Goal: Task Accomplishment & Management: Manage account settings

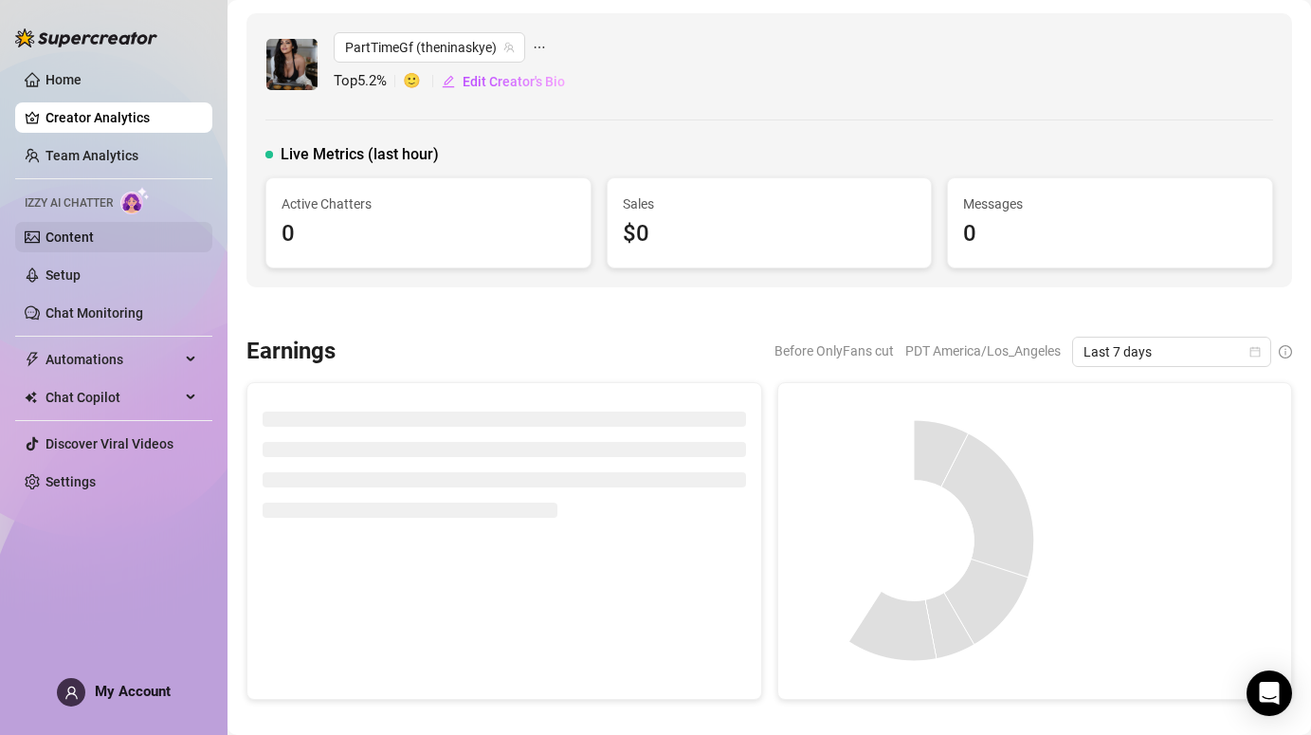
click at [62, 236] on link "Content" at bounding box center [69, 236] width 48 height 15
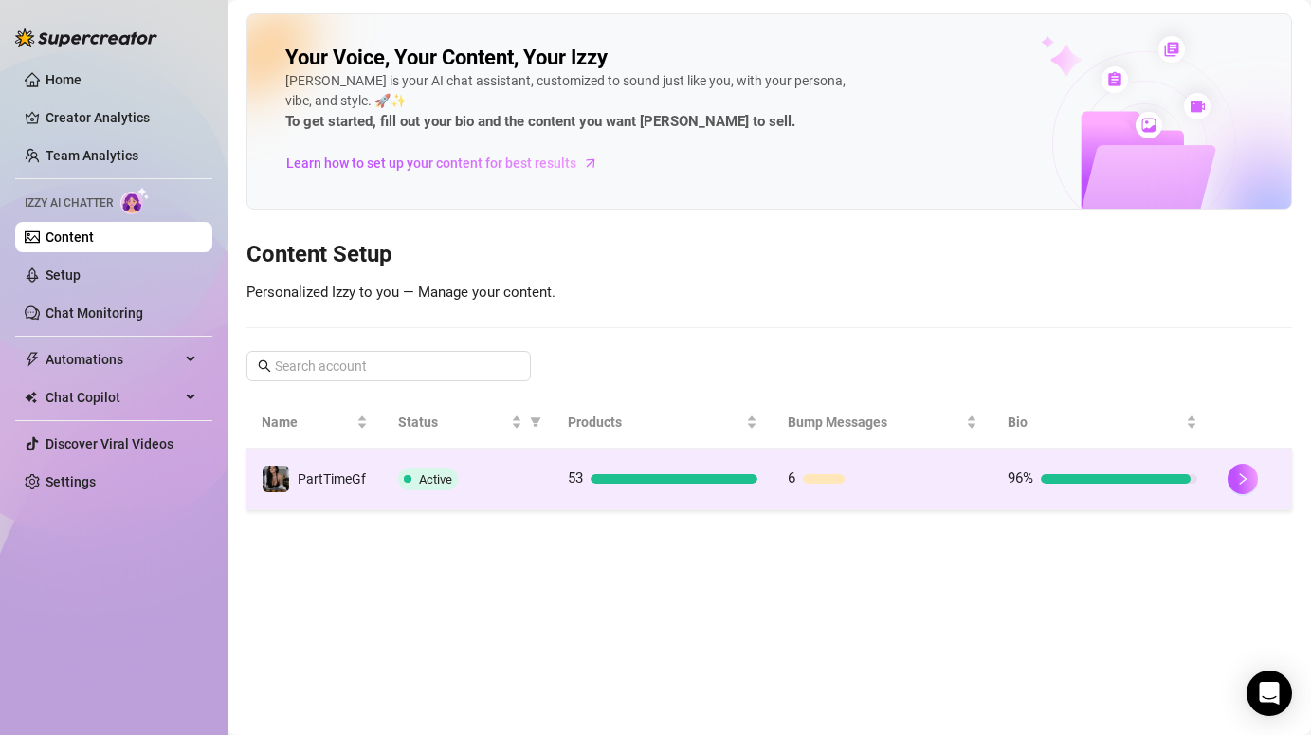
click at [396, 466] on td "Active" at bounding box center [468, 479] width 170 height 62
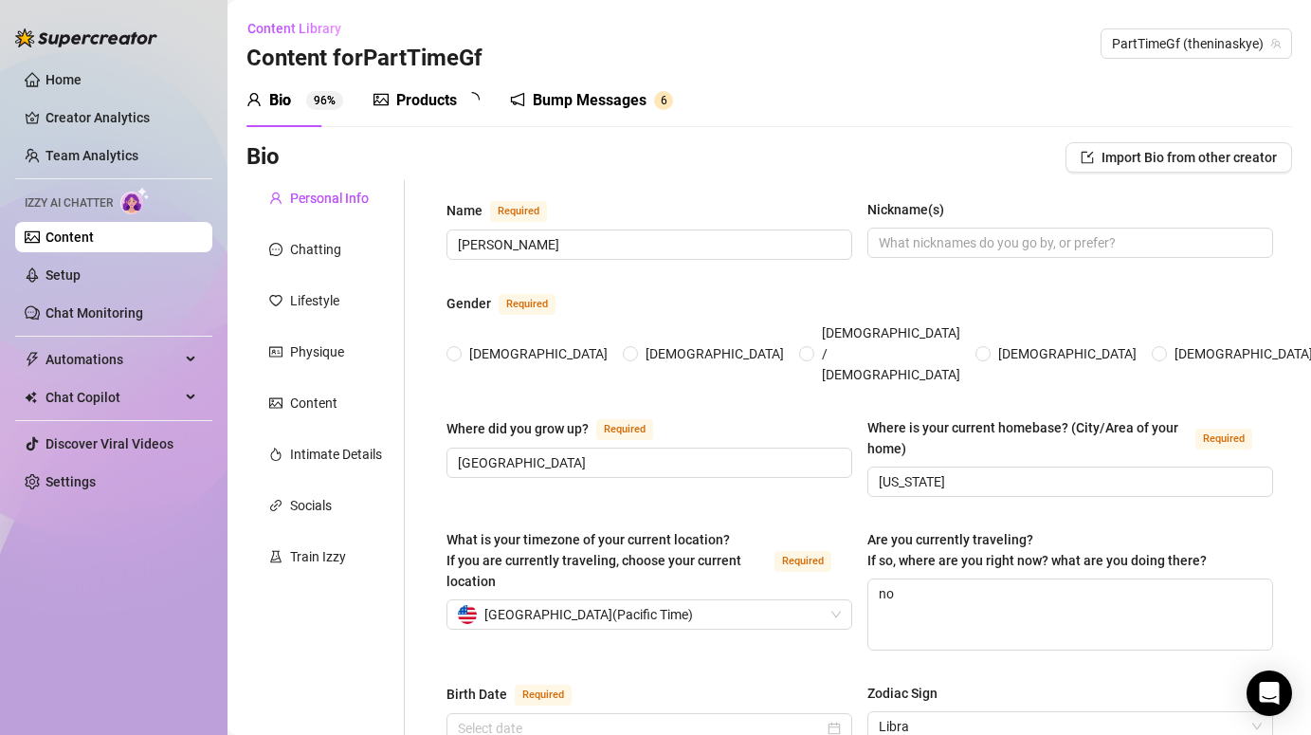
radio input "true"
type input "[DATE]"
click at [600, 104] on div "Bump Messages" at bounding box center [603, 100] width 114 height 23
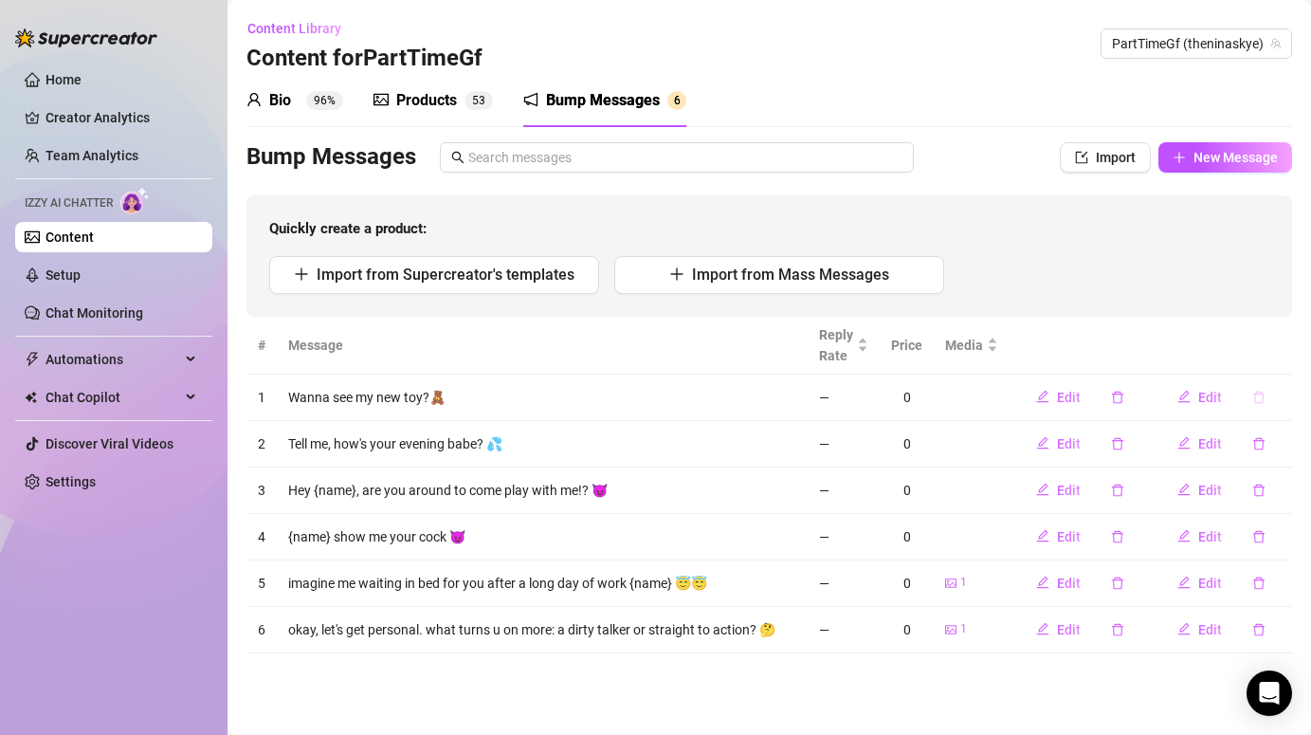
click at [1257, 400] on icon "delete" at bounding box center [1258, 397] width 13 height 13
click at [1288, 351] on span "Yes" at bounding box center [1278, 347] width 23 height 15
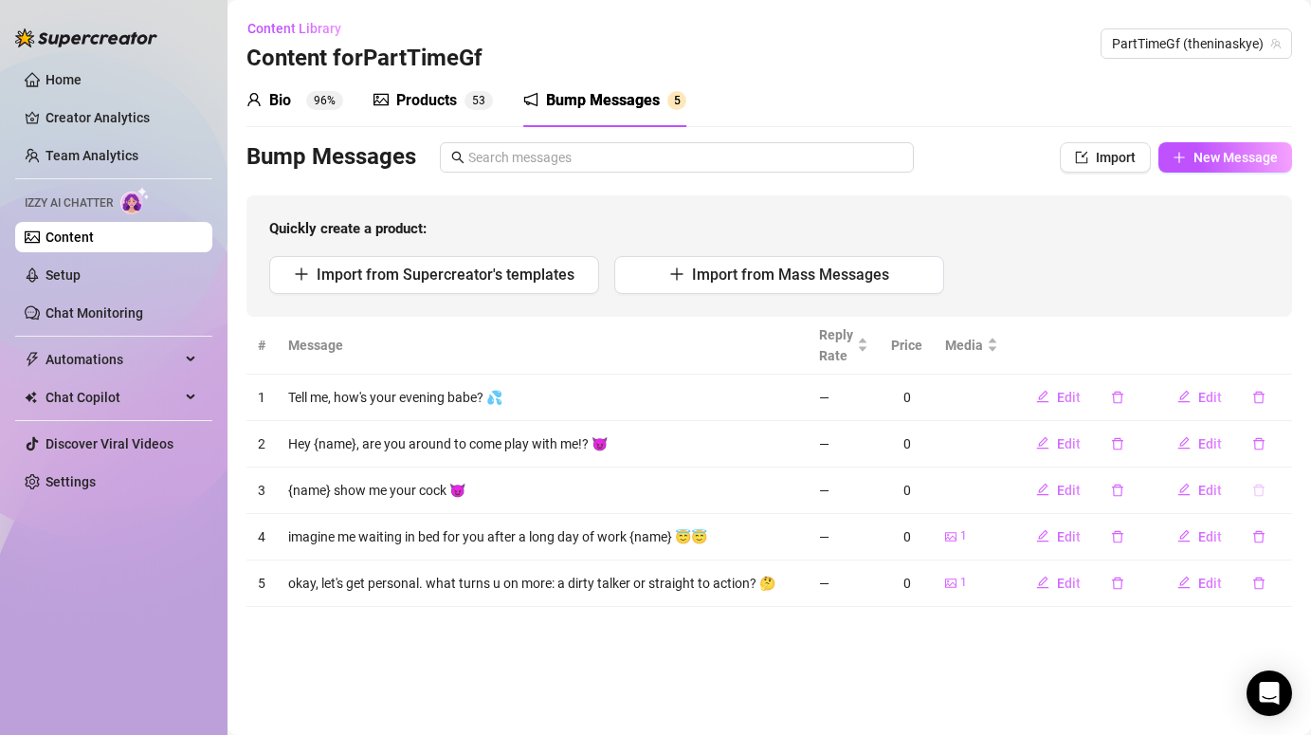
click at [1260, 492] on icon "delete" at bounding box center [1258, 489] width 13 height 13
click at [1284, 430] on button "Yes" at bounding box center [1279, 440] width 36 height 23
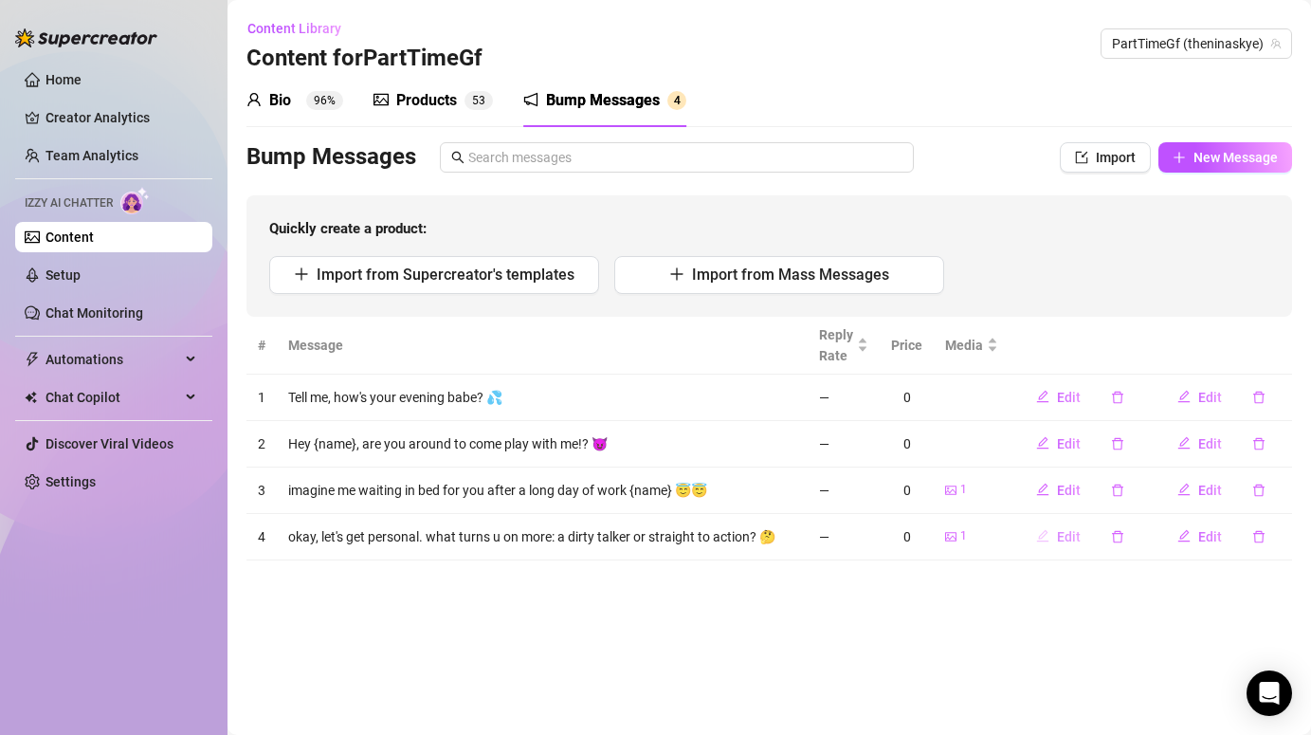
click at [1063, 538] on span "Edit" at bounding box center [1069, 536] width 24 height 15
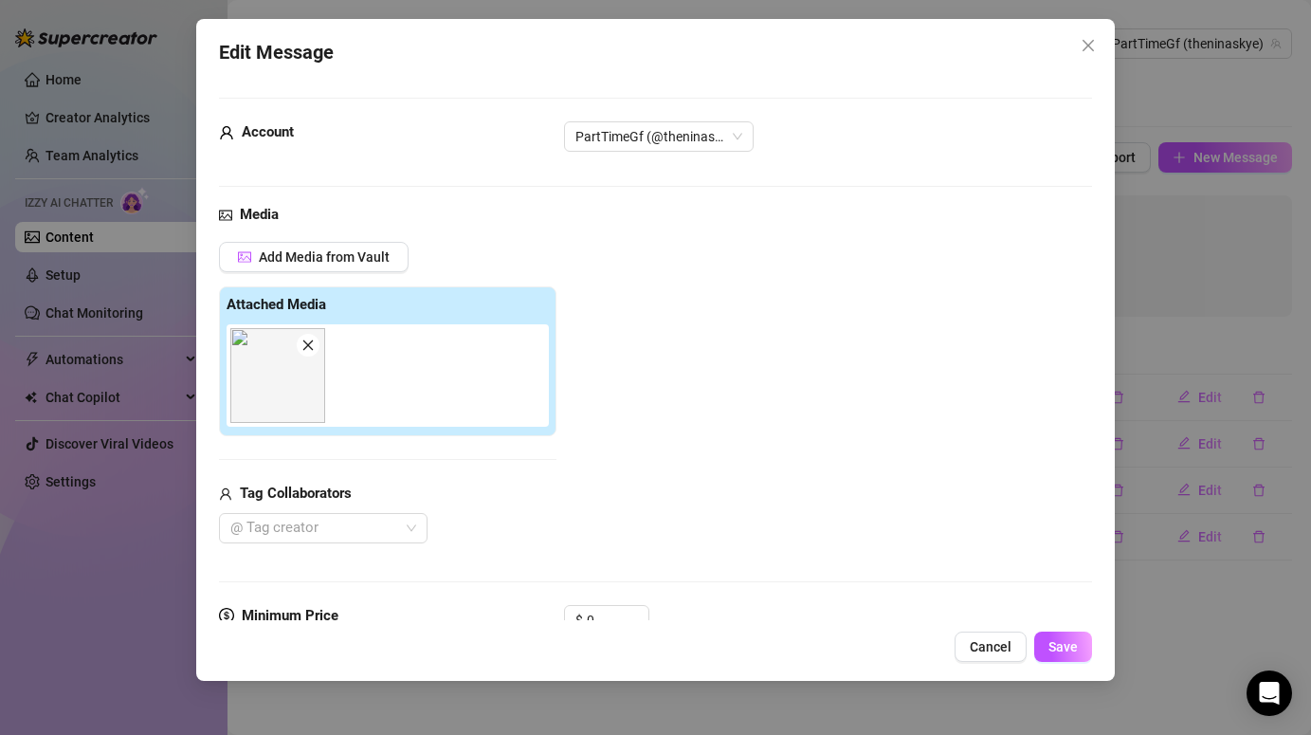
scroll to position [195, 0]
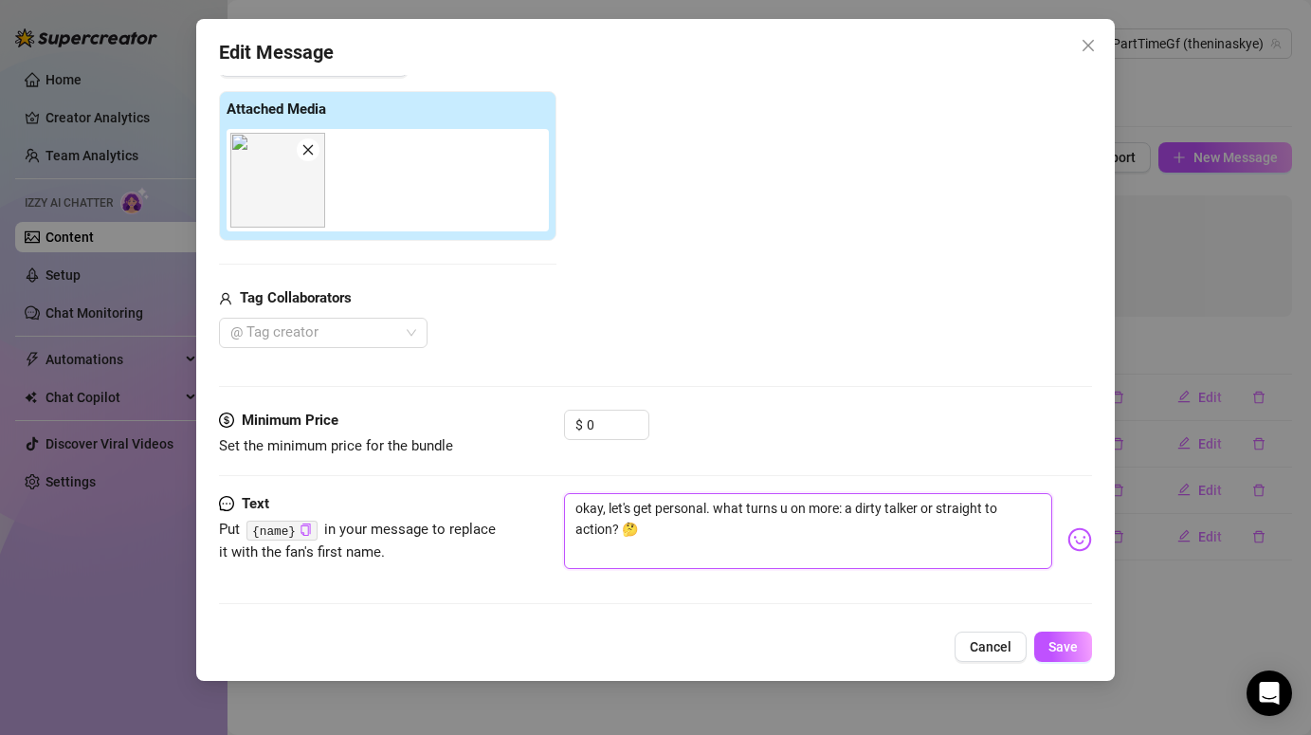
click at [716, 510] on textarea "okay, let's get personal. what turns u on more: a dirty talker or straight to a…" at bounding box center [807, 531] width 487 height 76
type textarea "okay, let's get personal.what turns u on more: a dirty talker or straight to ac…"
type textarea "okay, let's get personalwhat turns u on more: a dirty talker or straight to act…"
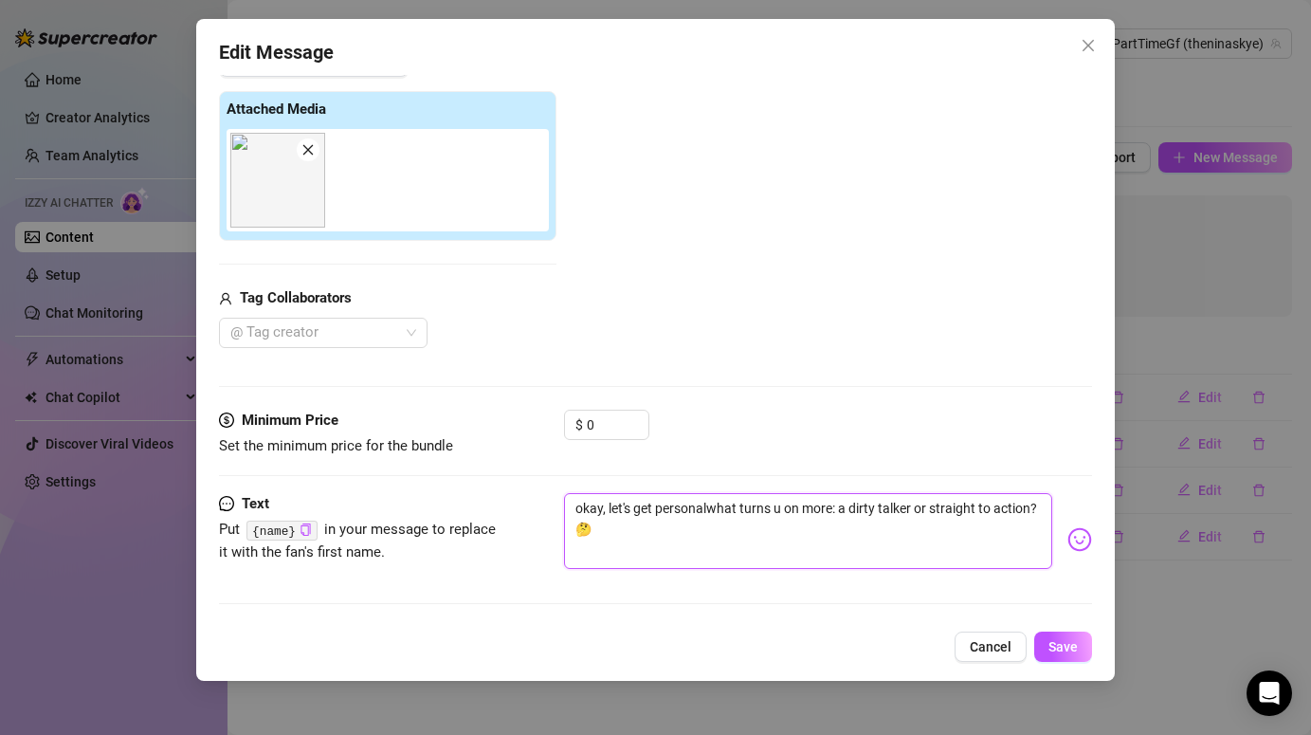
type textarea "okay, let's get personawhat turns u on more: a dirty talker or straight to acti…"
type textarea "okay, let's get personwhat turns u on more: a dirty talker or straight to actio…"
type textarea "okay, let's get [PERSON_NAME] turns u on more: a dirty talker or straight to ac…"
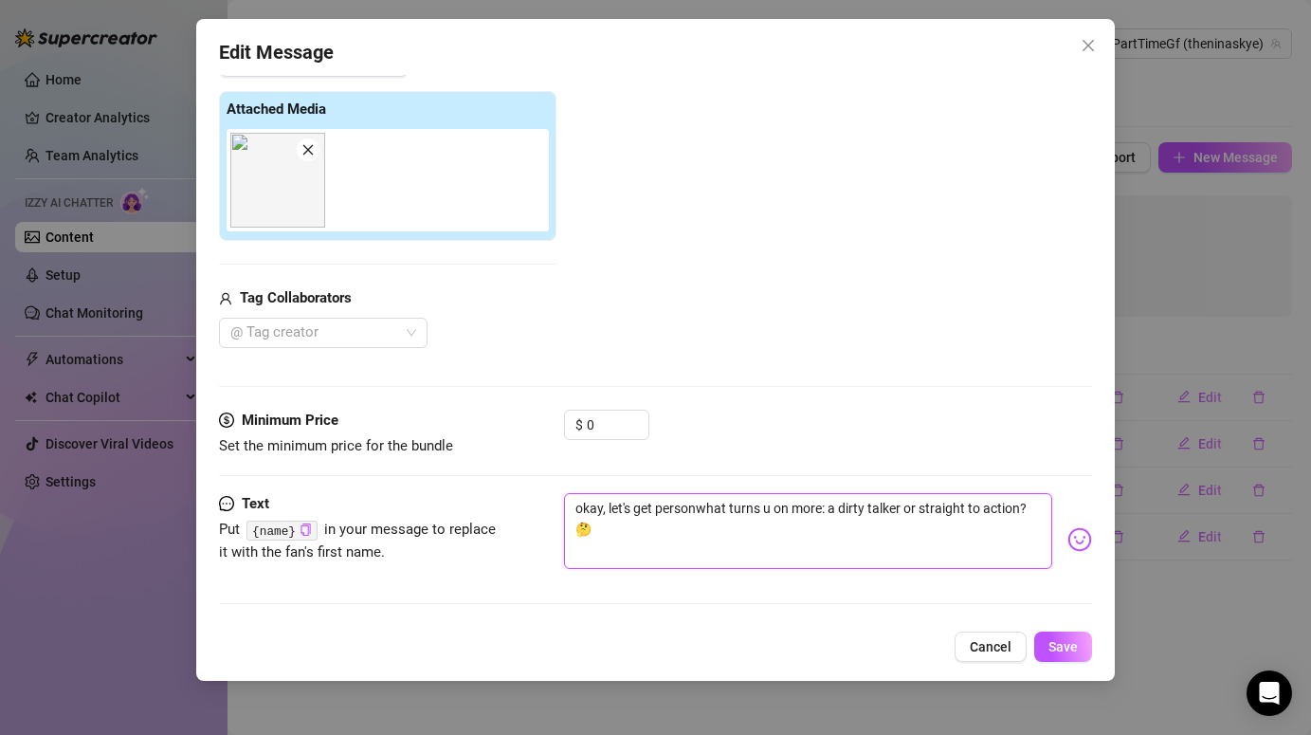
type textarea "okay, let's get [PERSON_NAME] turns u on more: a dirty talker or straight to ac…"
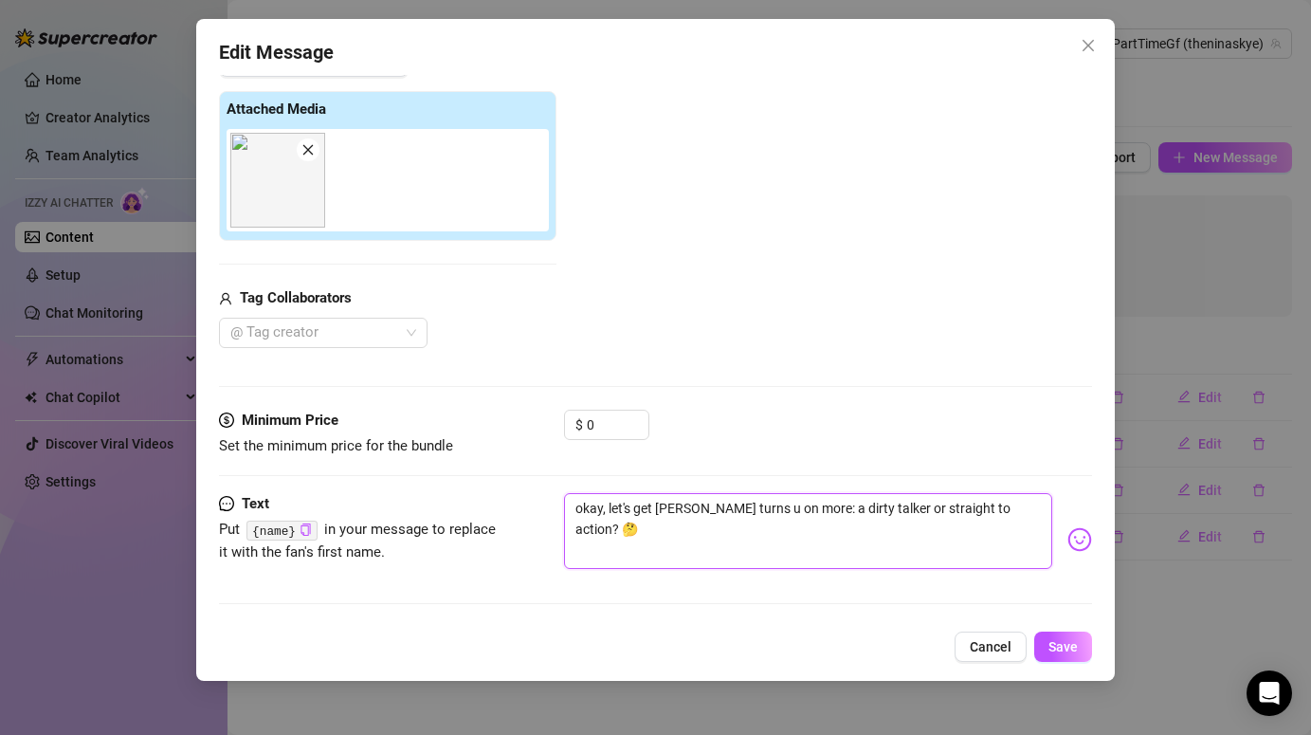
type textarea "okay, let's get pewhat turns u on more: a dirty talker or straight to action? 🤔"
type textarea "okay, let's get pwhat turns u on more: a dirty talker or straight to action? 🤔"
type textarea "okay, let's get what turns u on more: a dirty talker or straight to action? 🤔"
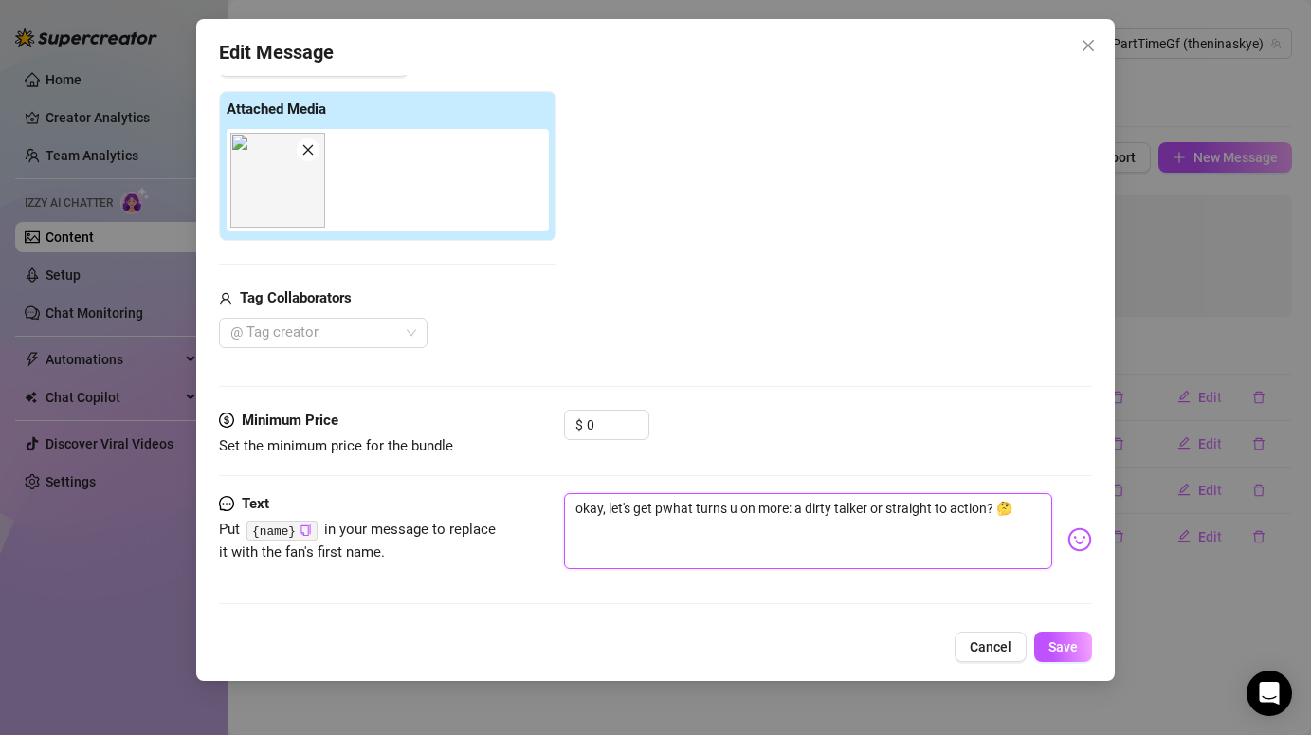
type textarea "okay, let's get what turns u on more: a dirty talker or straight to action? 🤔"
type textarea "okay, let's getwhat turns u on more: a dirty talker or straight to action? 🤔"
type textarea "okay, let's gewhat turns u on more: a dirty talker or straight to action? 🤔"
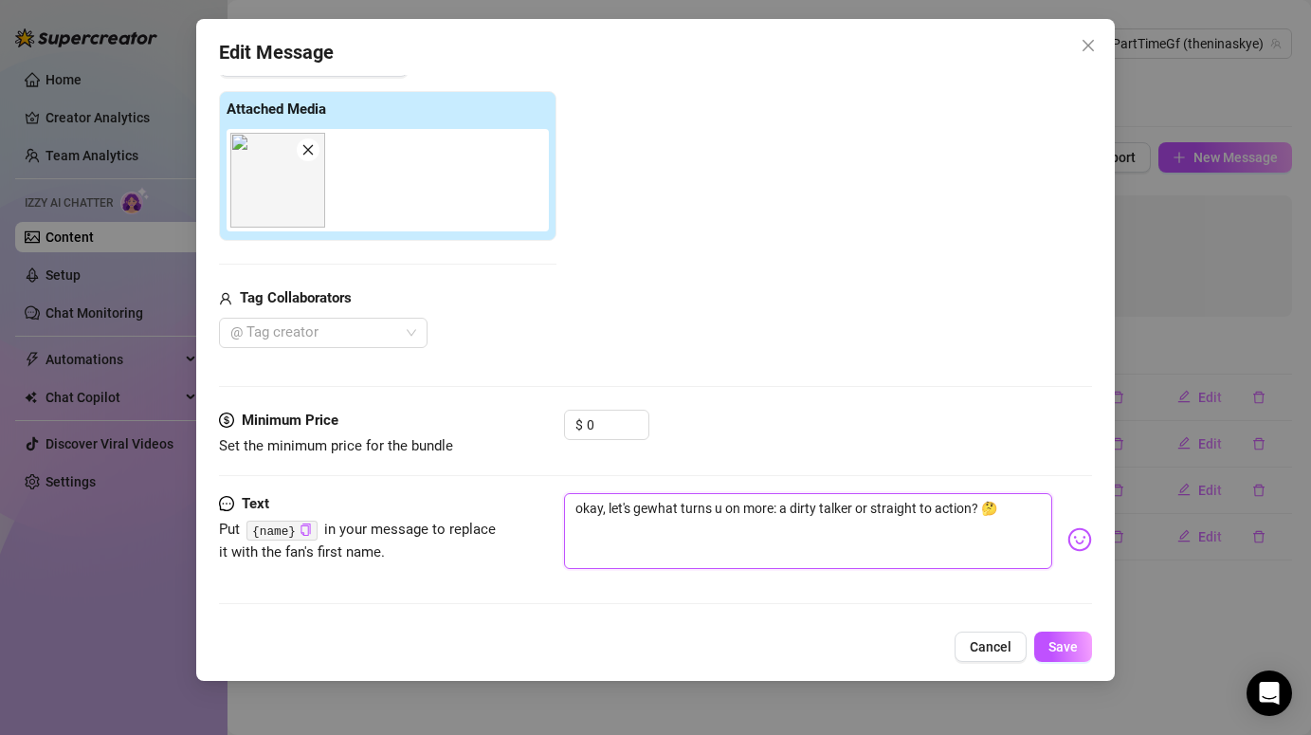
type textarea "okay, let's gwhat turns u on more: a dirty talker or straight to action? 🤔"
type textarea "okay, let's what turns u on more: a dirty talker or straight to action? 🤔"
type textarea "okay, let'swhat turns u on more: a dirty talker or straight to action? 🤔"
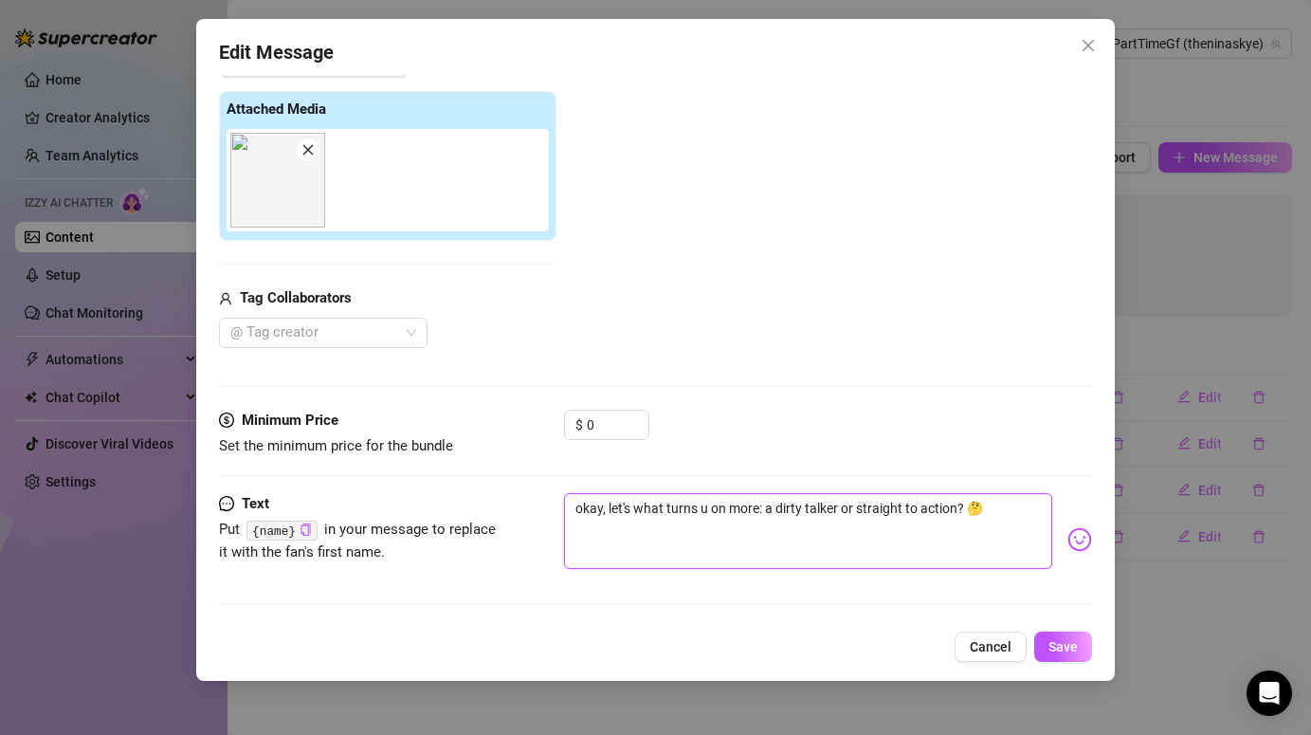
type textarea "okay, let'swhat turns u on more: a dirty talker or straight to action? 🤔"
type textarea "okay, let'what turns u on more: a dirty talker or straight to action? 🤔"
type textarea "okay, letwhat turns u on more: a dirty talker or straight to action? 🤔"
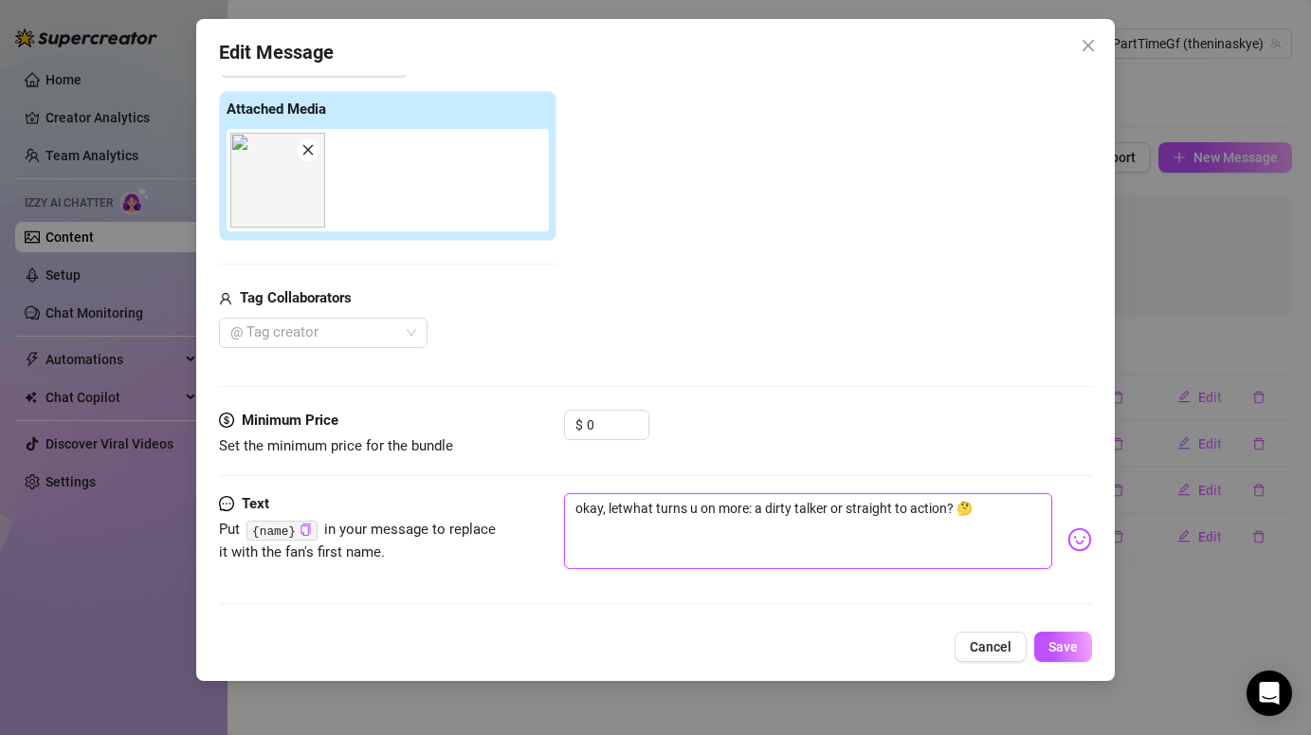
type textarea "okay, [PERSON_NAME] turns u on more: a dirty talker or straight to action? 🤔"
type textarea "okay, lwhat turns u on more: a dirty talker or straight to action? 🤔"
type textarea "okay, what turns u on more: a dirty talker or straight to action? 🤔"
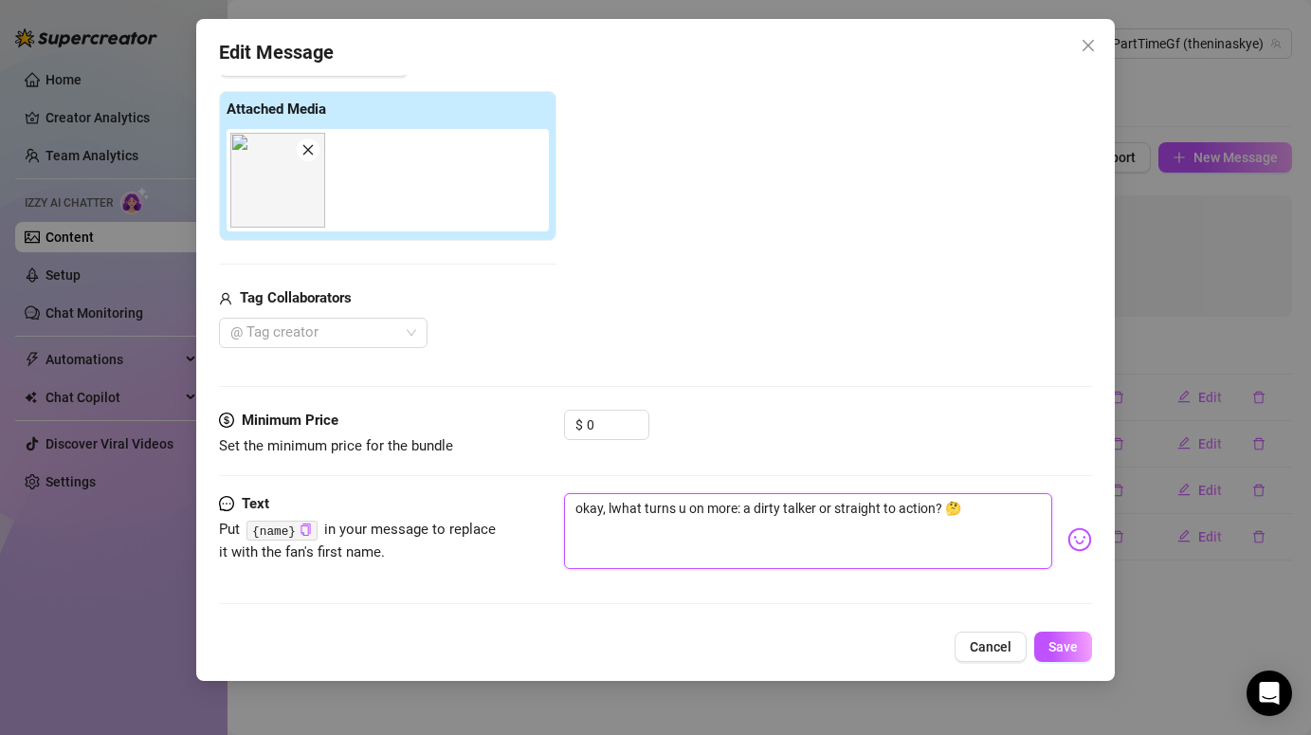
type textarea "okay, what turns u on more: a dirty talker or straight to action? 🤔"
type textarea "okay,what turns u on more: a dirty talker or straight to action? 🤔"
type textarea "okaywhat turns u on more: a dirty talker or straight to action? 🤔"
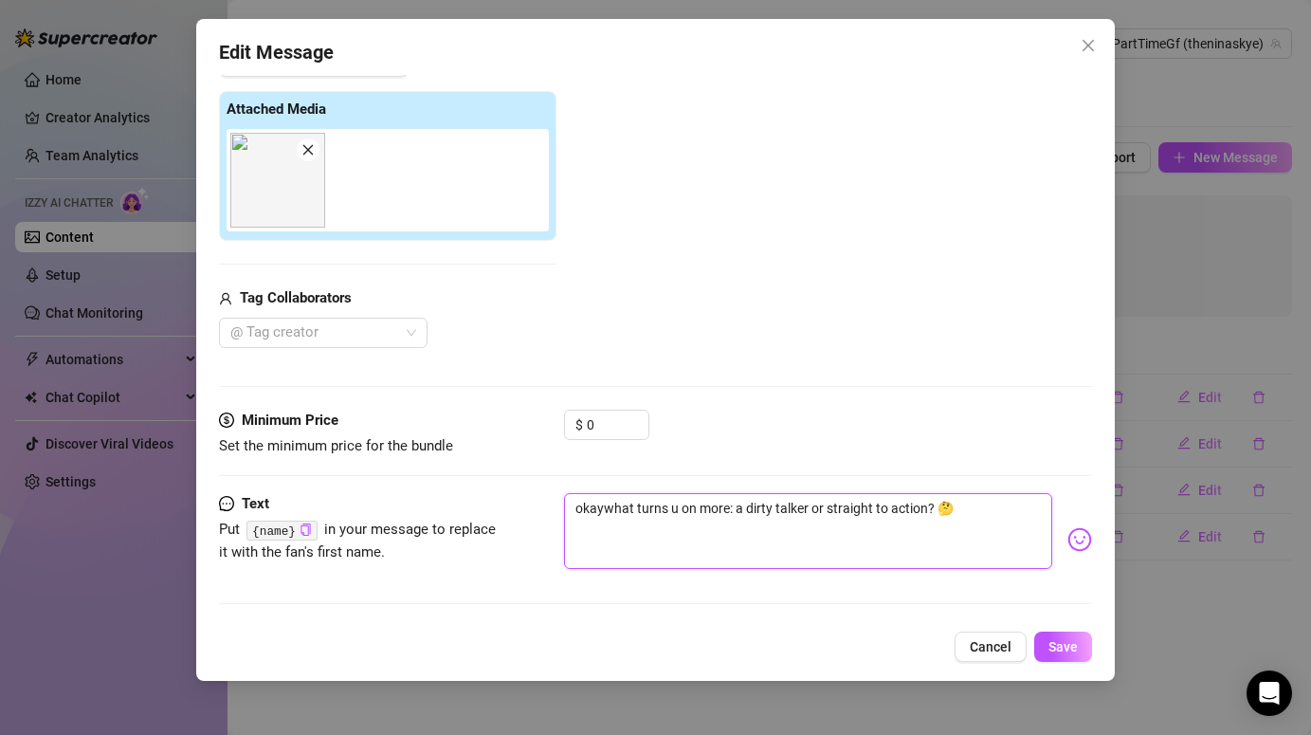
type textarea "okawhat turns u on more: a dirty talker or straight to action? 🤔"
type textarea "okwhat turns u on more: a dirty talker or straight to action? 🤔"
type textarea "owhat turns u on more: a dirty talker or straight to action? 🤔"
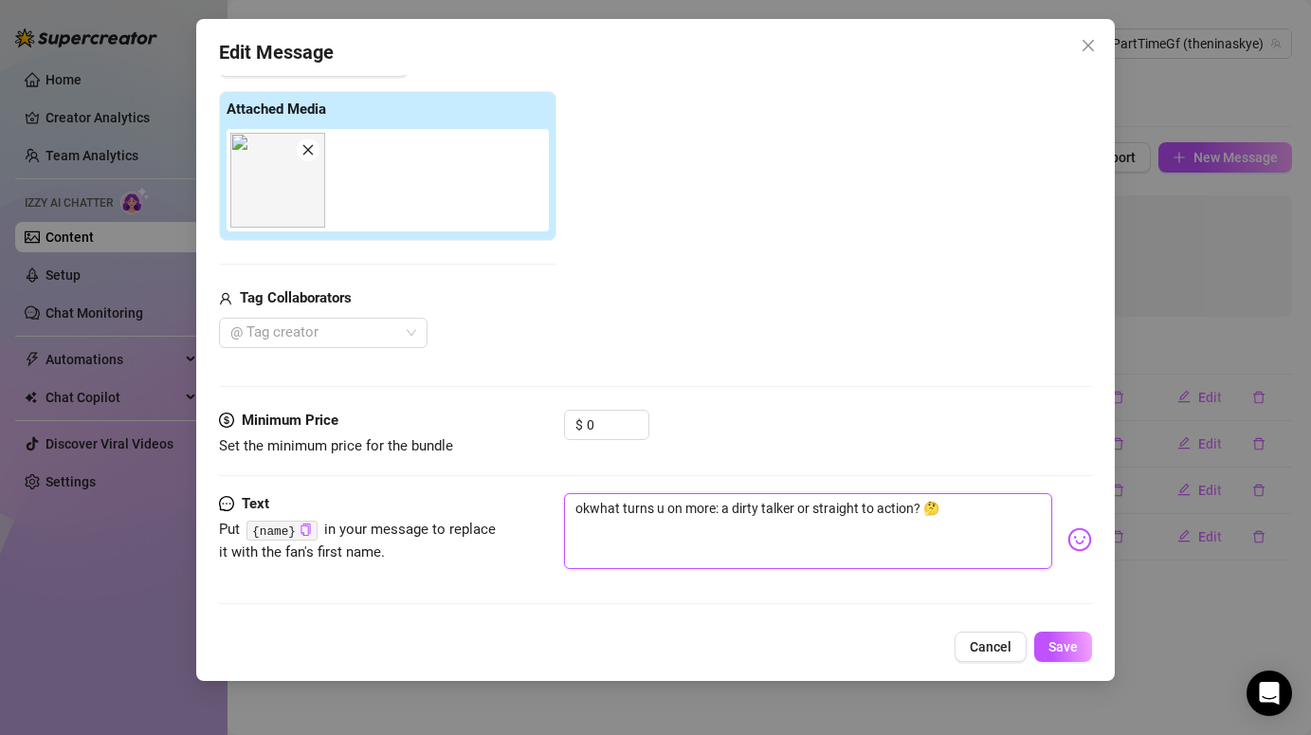
type textarea "owhat turns u on more: a dirty talker or straight to action? 🤔"
type textarea "what turns u on more: a dirty talker or straight to action? 🤔"
click at [704, 504] on textarea "what turns u on more: a dirty talker or straight to action? 🤔" at bounding box center [807, 531] width 487 height 76
type textarea "what turns u on more a dirty talker or straight to action? 🤔"
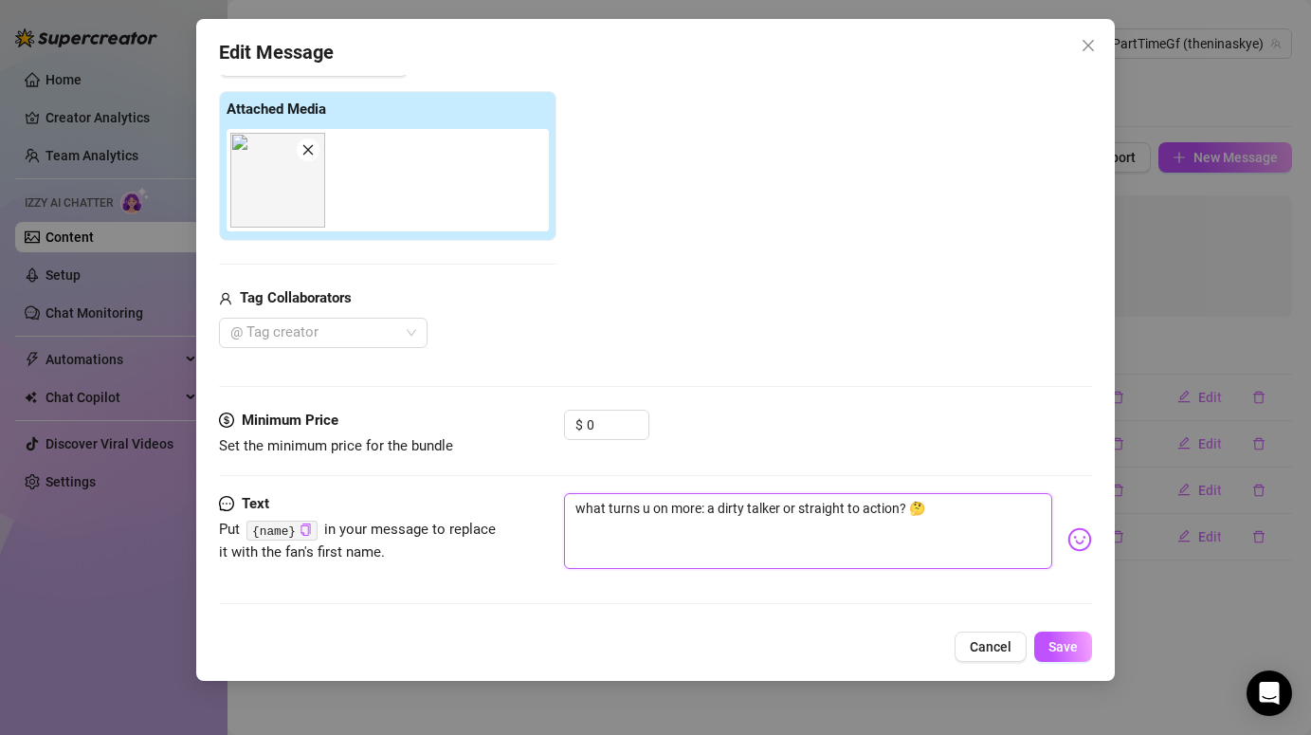
type textarea "what turns u on more a dirty talker or straight to action? 🤔"
type textarea "what turns u on more, a dirty talker or straight to action? 🤔"
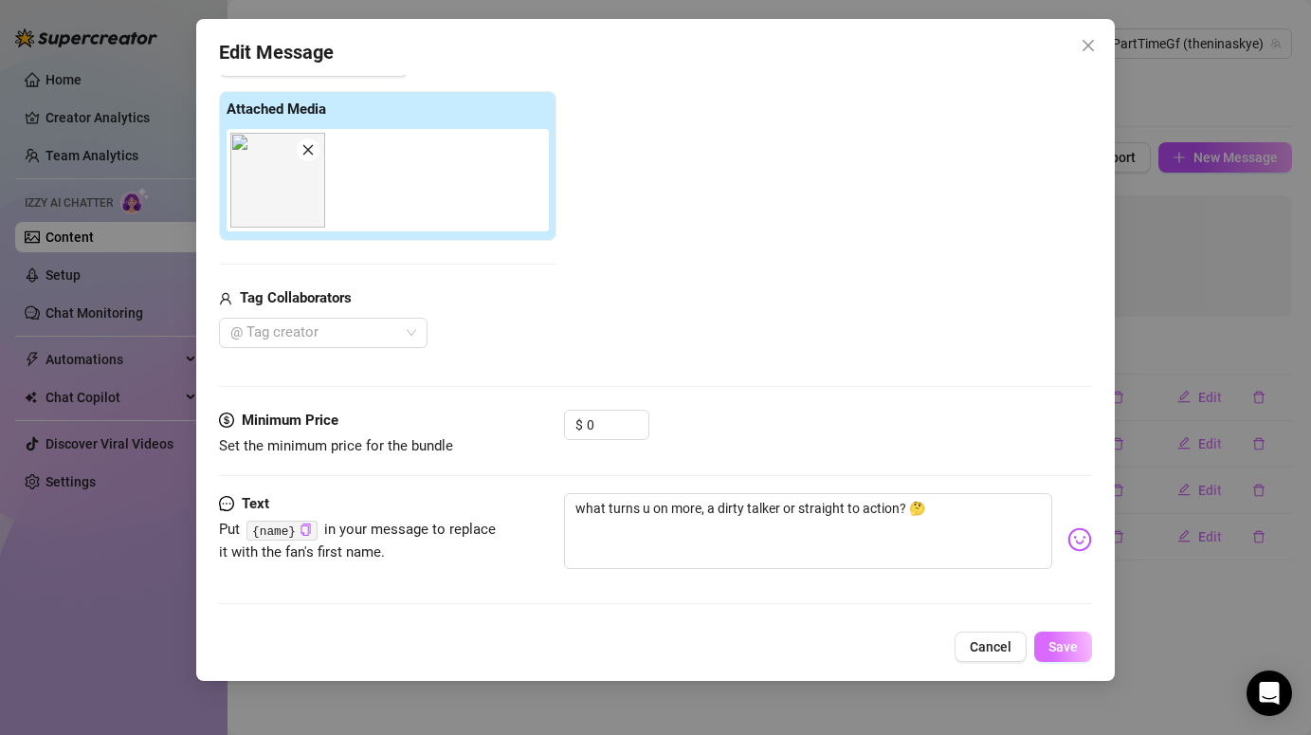
click at [1085, 653] on button "Save" at bounding box center [1063, 646] width 58 height 30
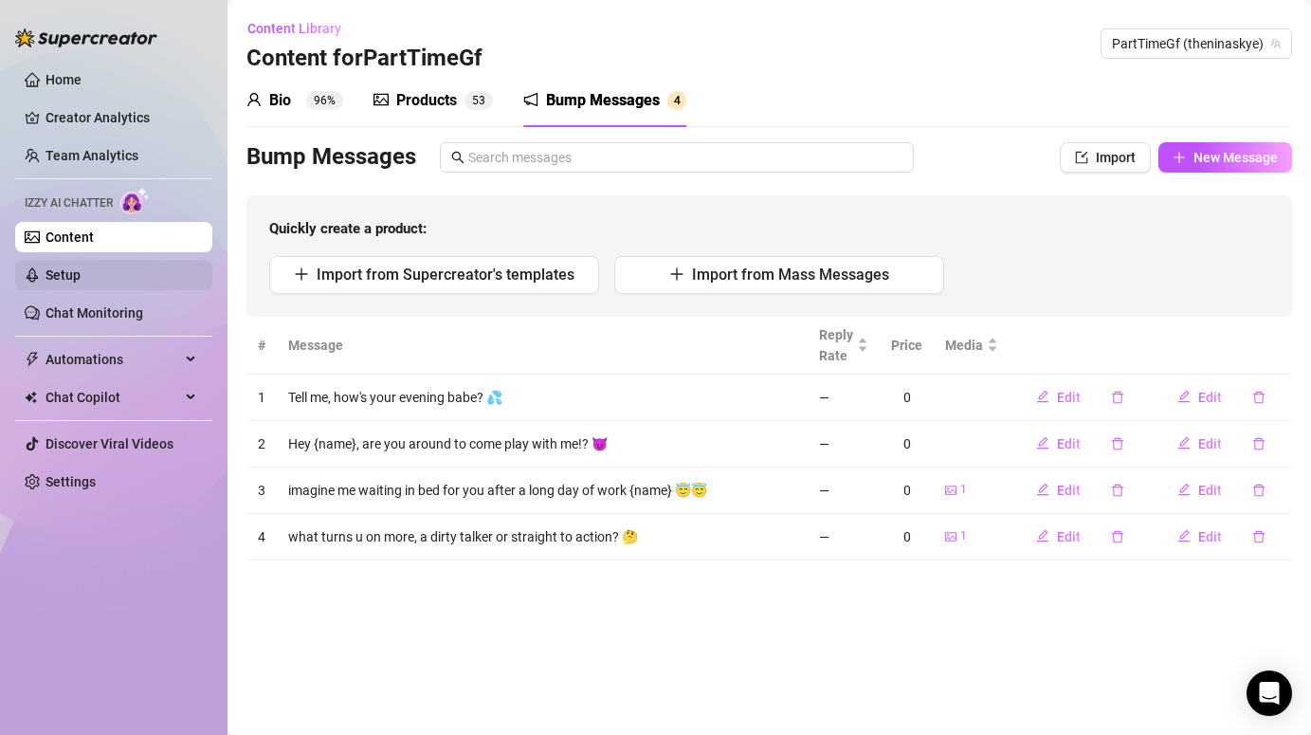
click at [70, 282] on link "Setup" at bounding box center [62, 274] width 35 height 15
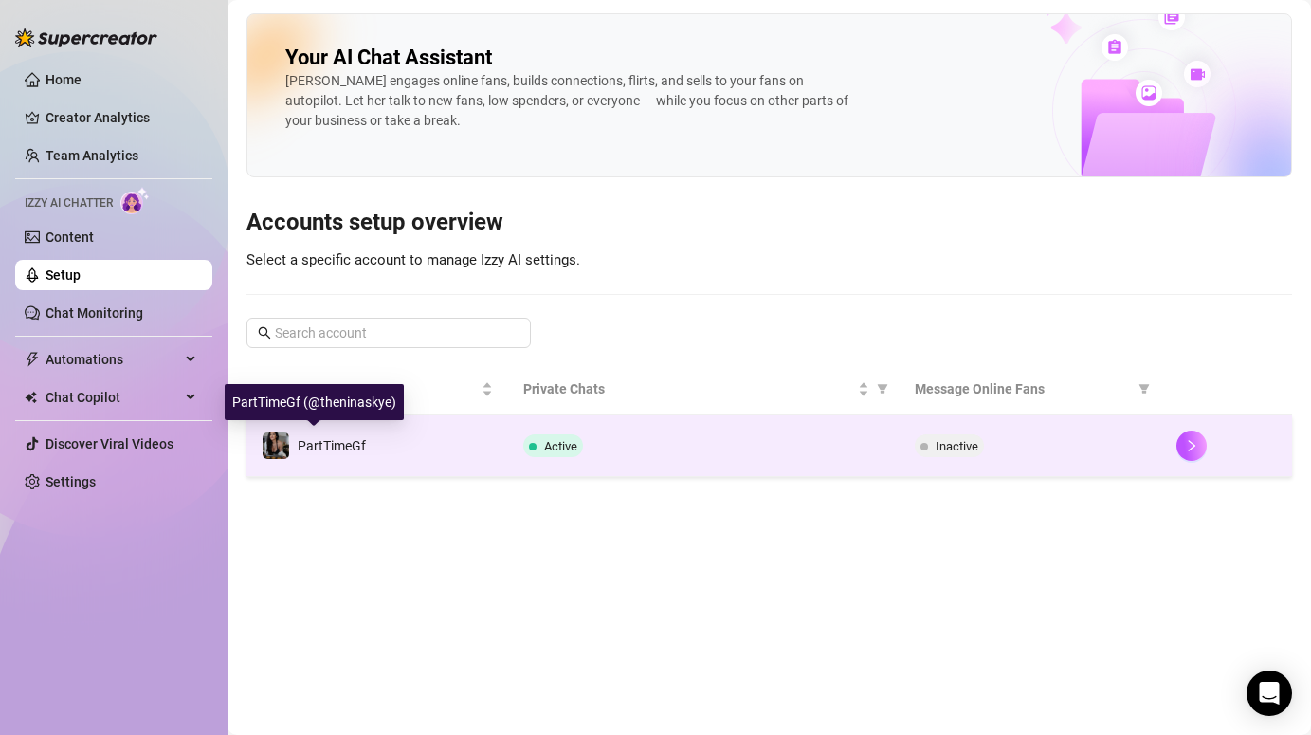
click at [324, 448] on span "PartTimeGf" at bounding box center [332, 445] width 68 height 15
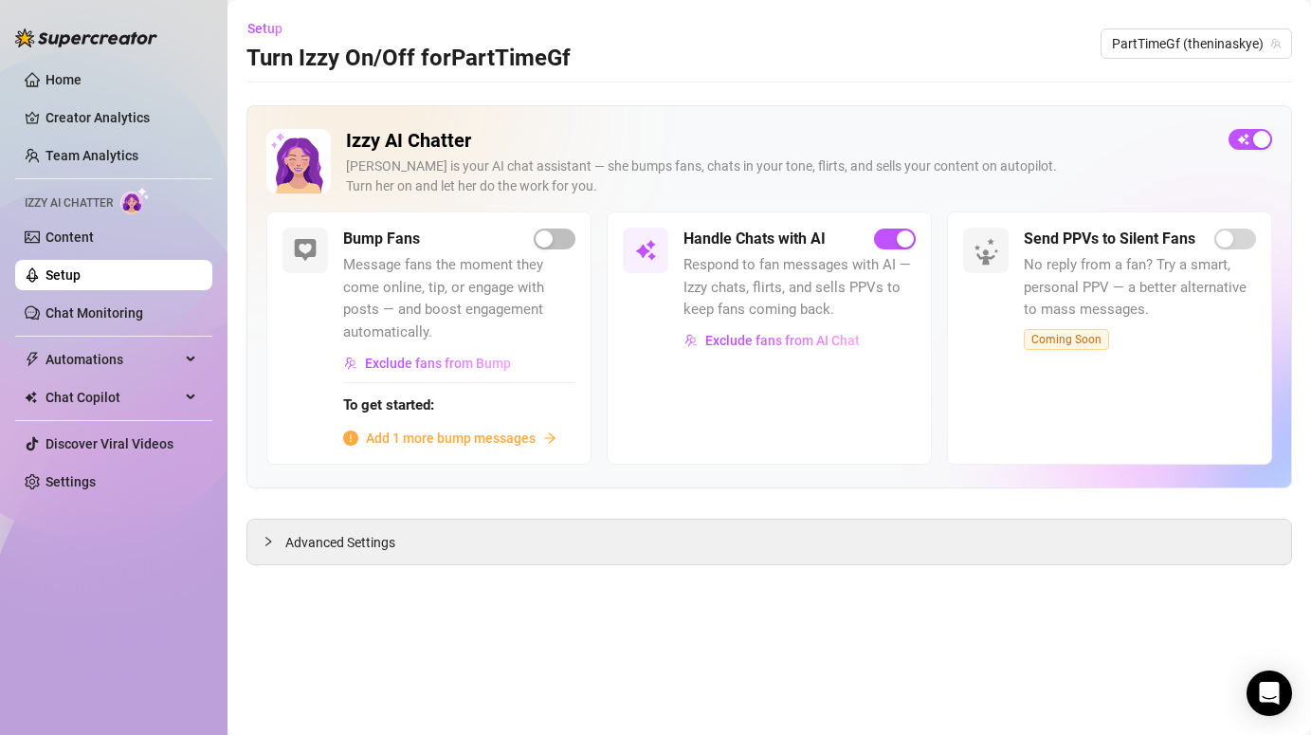
click at [425, 434] on span "Add 1 more bump messages" at bounding box center [451, 437] width 170 height 21
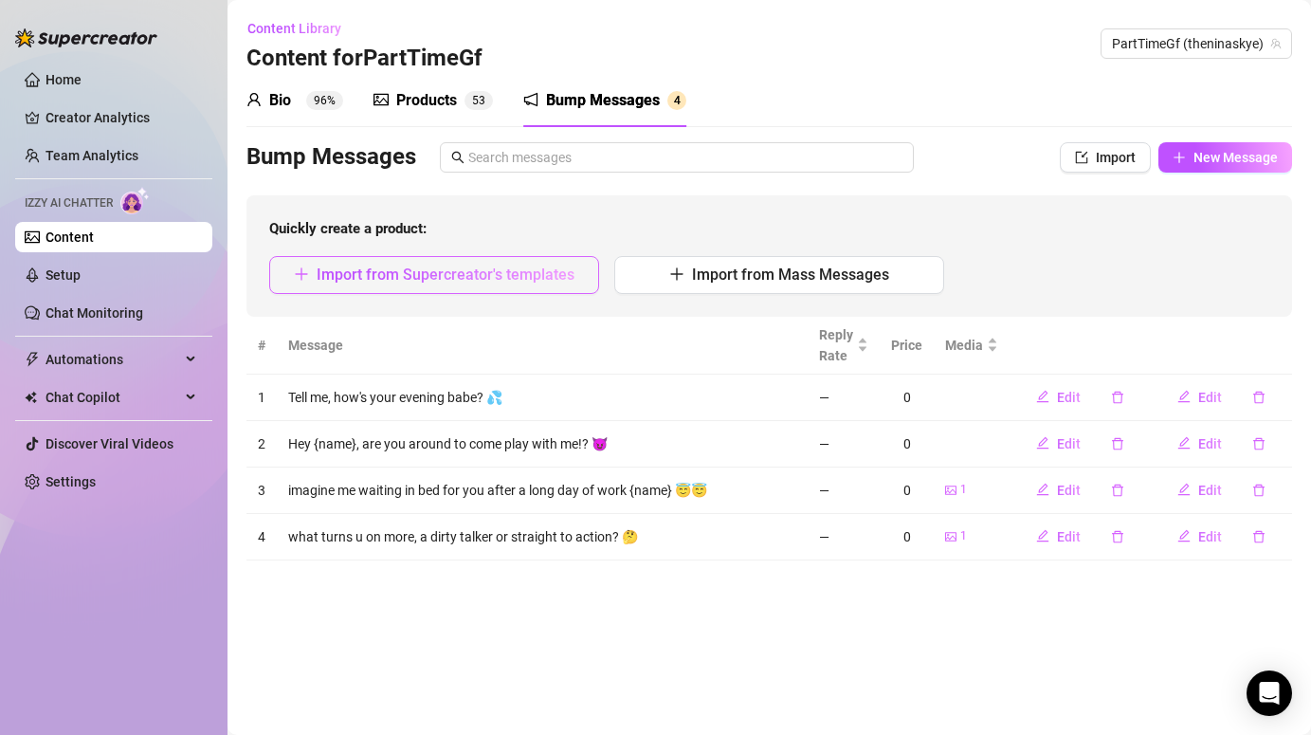
click at [494, 273] on span "Import from Supercreator's templates" at bounding box center [446, 274] width 258 height 18
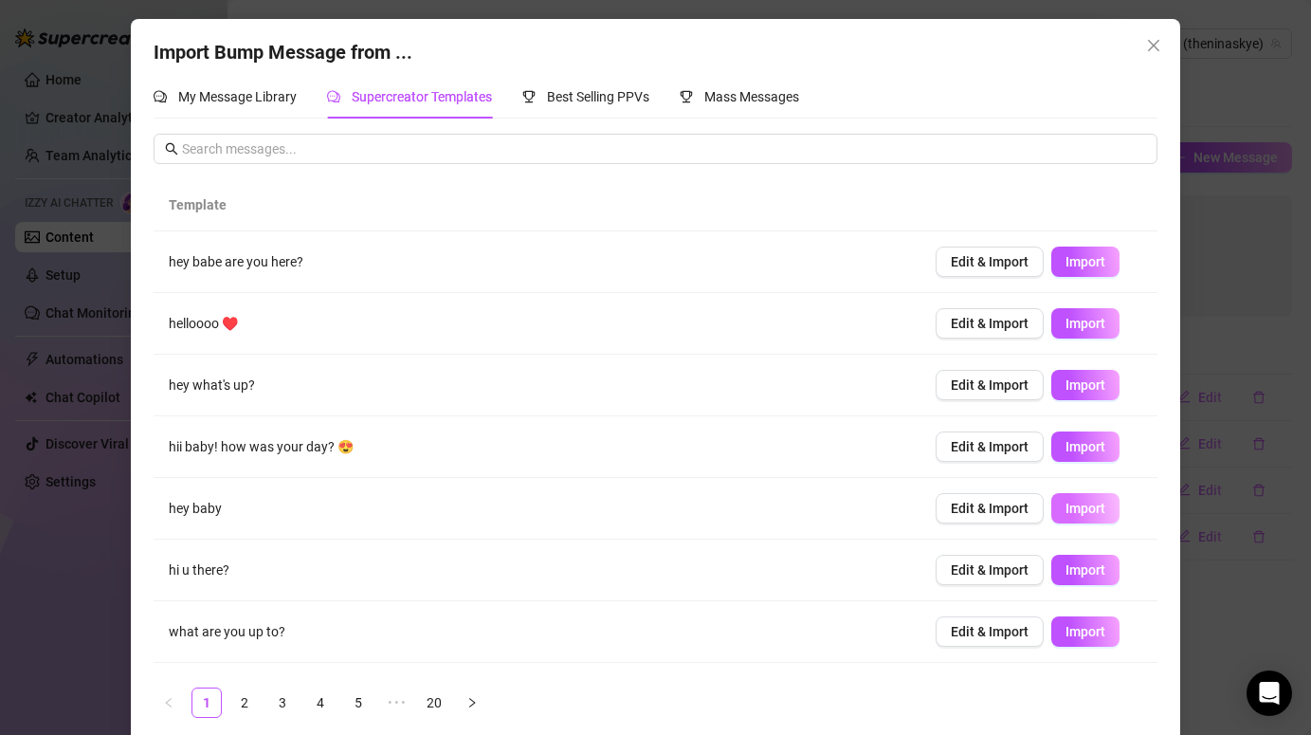
click at [1101, 511] on span "Import" at bounding box center [1085, 507] width 40 height 15
type textarea "hey baby"
click at [1206, 497] on div "Import Bump Message from ... My Message Library Supercreator Templates Best Sel…" at bounding box center [655, 367] width 1311 height 735
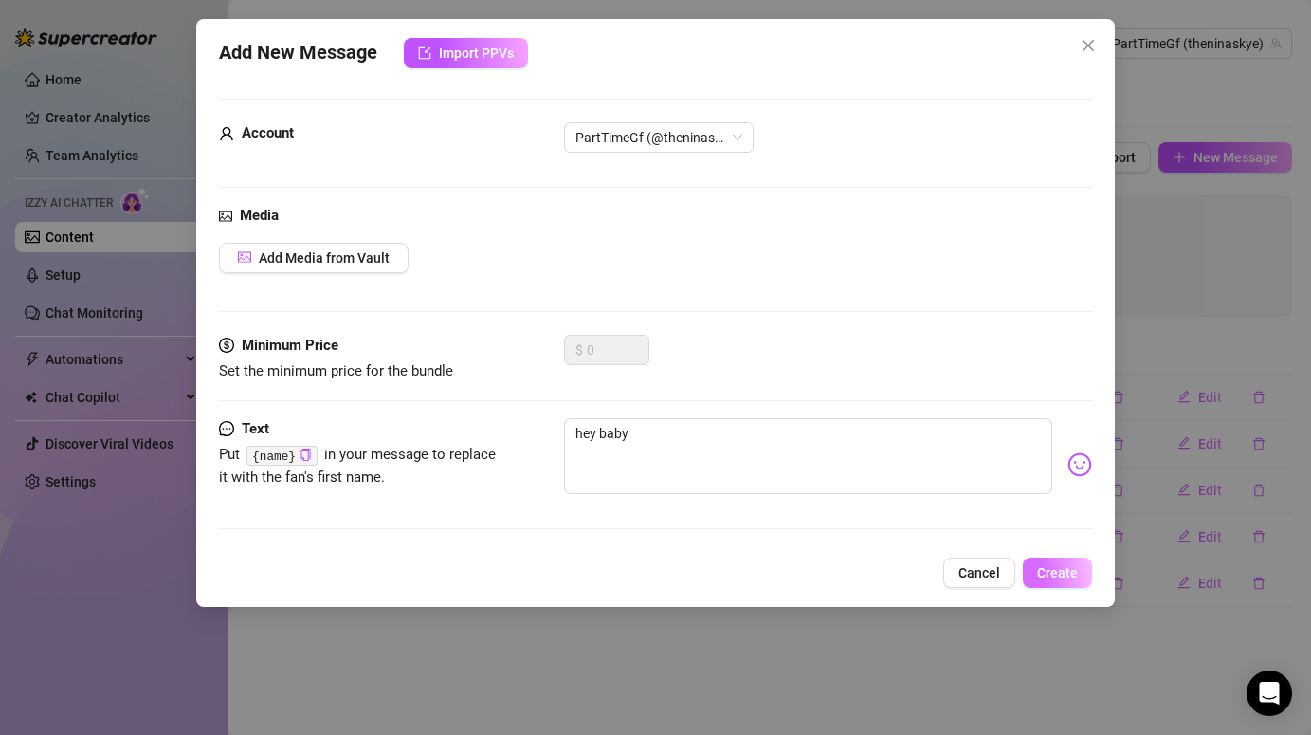
click at [1071, 577] on span "Create" at bounding box center [1057, 572] width 41 height 15
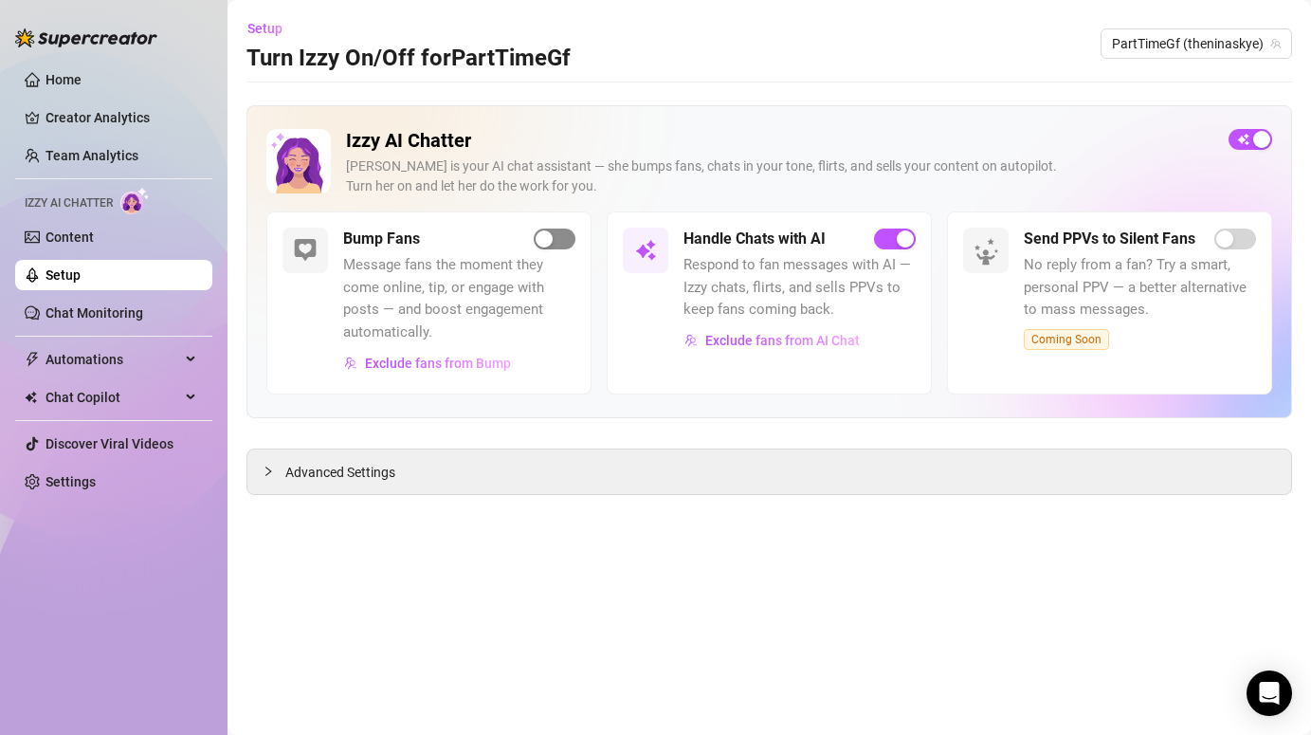
click at [540, 238] on div "button" at bounding box center [544, 238] width 17 height 17
